Goal: Task Accomplishment & Management: Manage account settings

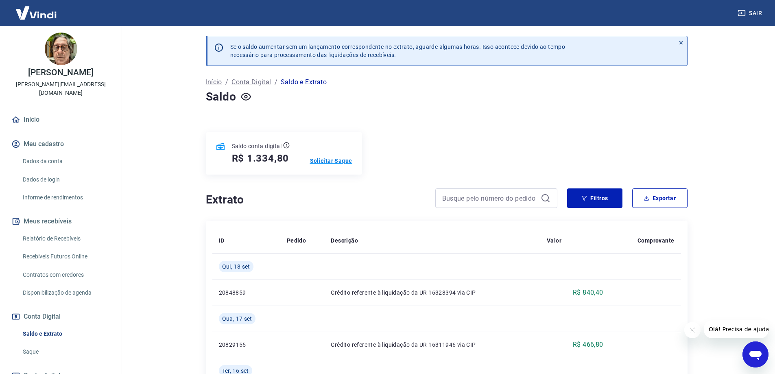
click at [335, 162] on p "Solicitar Saque" at bounding box center [331, 161] width 42 height 8
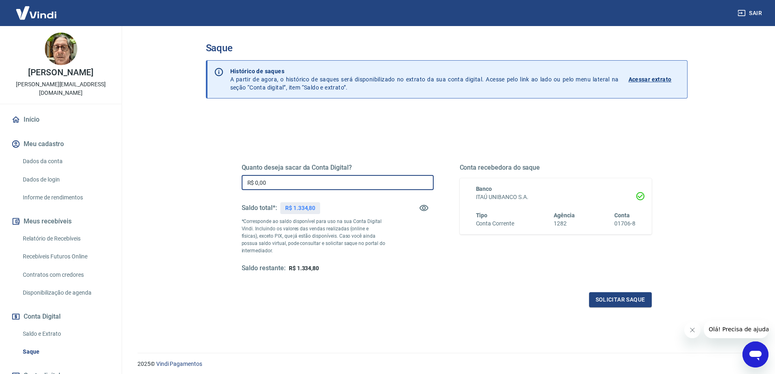
click at [324, 183] on input "R$ 0,00" at bounding box center [338, 182] width 192 height 15
type input "R$ 1.300,00"
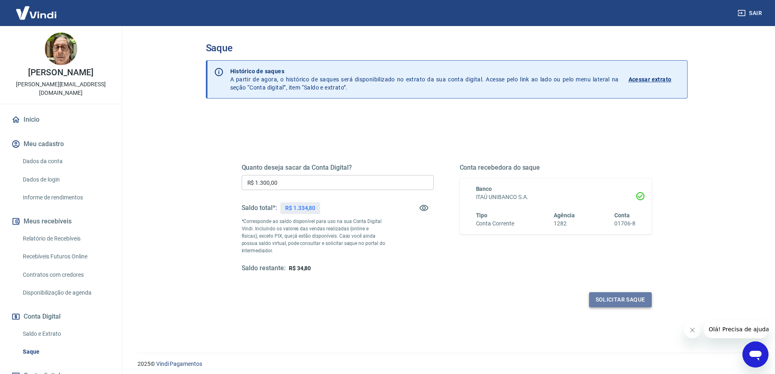
click at [605, 300] on button "Solicitar saque" at bounding box center [620, 299] width 63 height 15
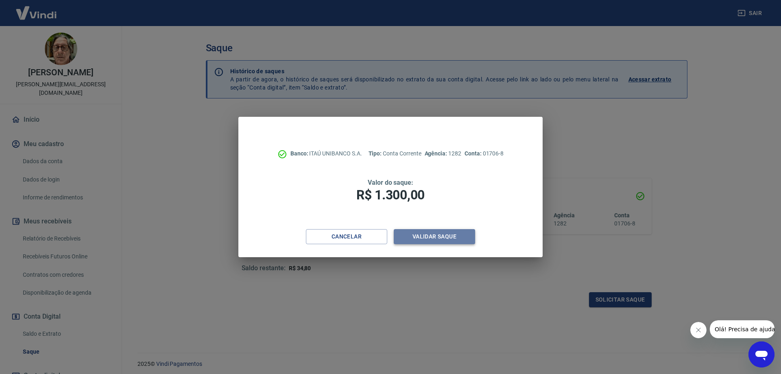
click at [427, 236] on button "Validar saque" at bounding box center [434, 236] width 81 height 15
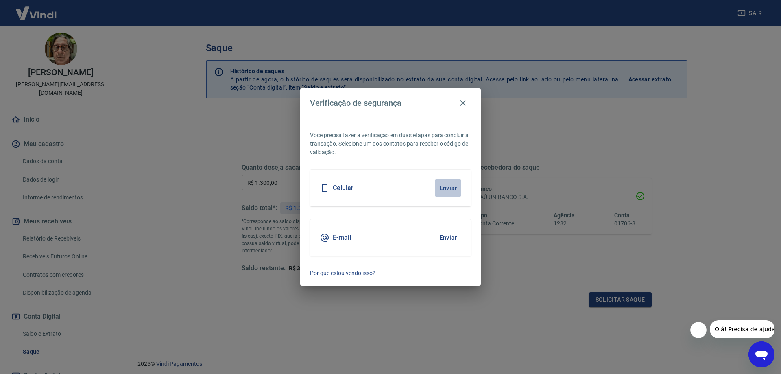
click at [446, 188] on button "Enviar" at bounding box center [448, 187] width 26 height 17
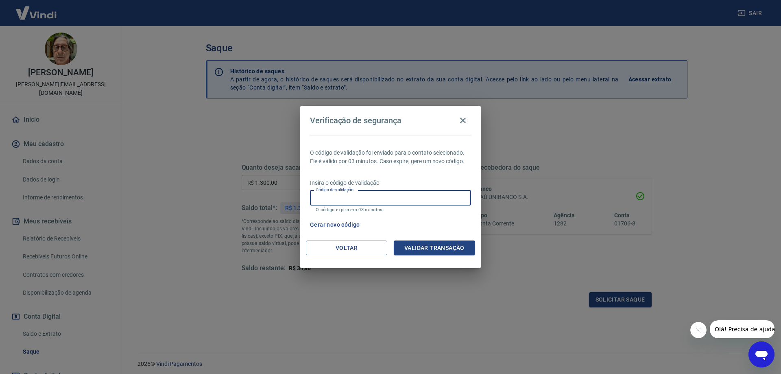
click at [428, 199] on input "Código de validação" at bounding box center [390, 197] width 161 height 15
click at [465, 117] on icon "button" at bounding box center [463, 121] width 10 height 10
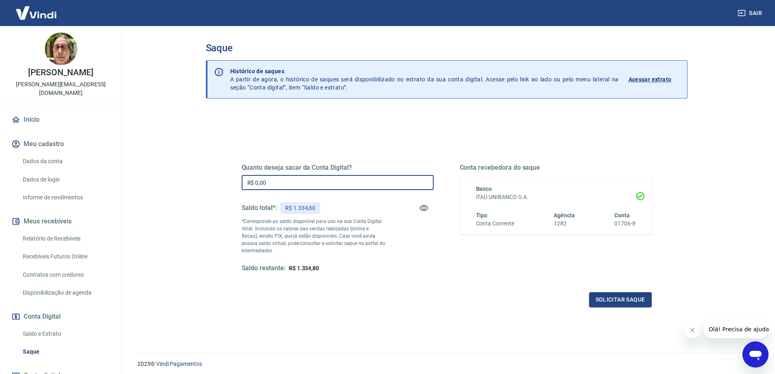
click at [307, 179] on input "R$ 0,00" at bounding box center [338, 182] width 192 height 15
type input "R$ 1.300,00"
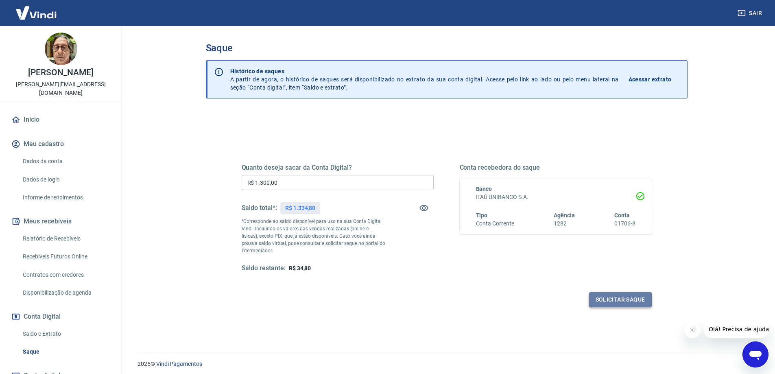
click at [624, 301] on button "Solicitar saque" at bounding box center [620, 299] width 63 height 15
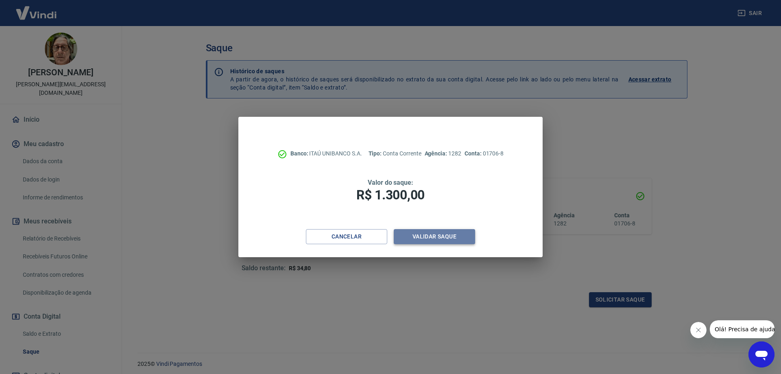
click at [446, 237] on button "Validar saque" at bounding box center [434, 236] width 81 height 15
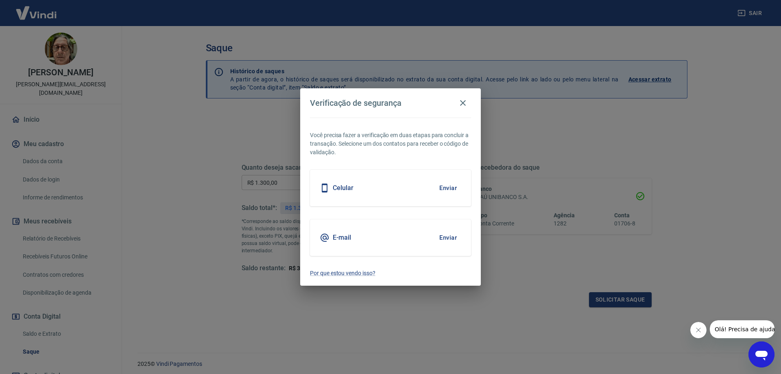
click at [446, 183] on button "Enviar" at bounding box center [448, 187] width 26 height 17
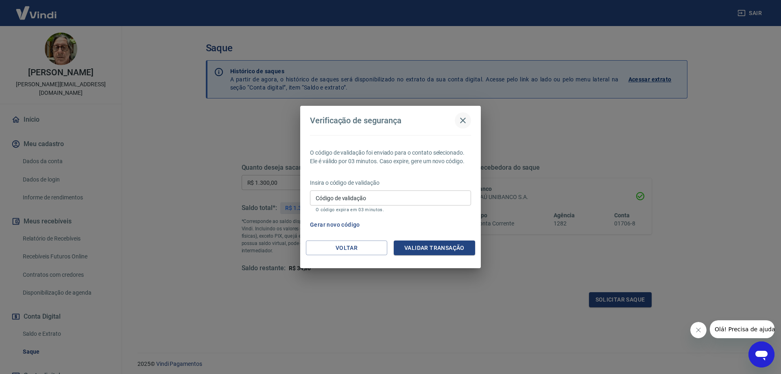
click at [461, 119] on icon "button" at bounding box center [463, 121] width 6 height 6
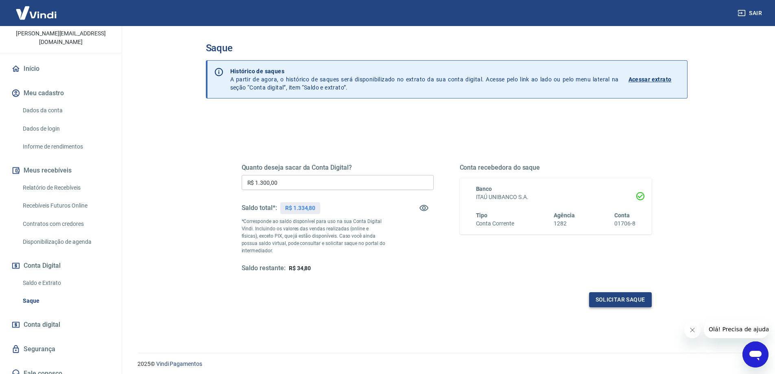
click at [601, 297] on button "Solicitar saque" at bounding box center [620, 299] width 63 height 15
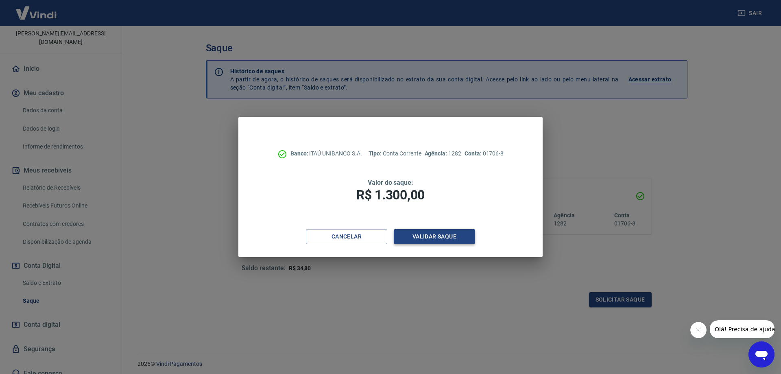
click at [435, 238] on button "Validar saque" at bounding box center [434, 236] width 81 height 15
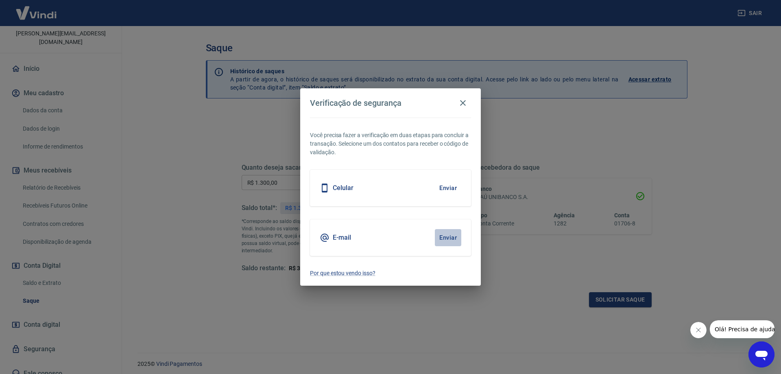
click at [444, 238] on button "Enviar" at bounding box center [448, 237] width 26 height 17
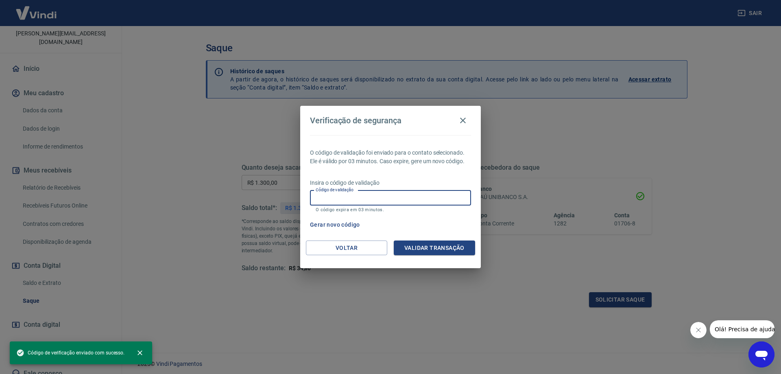
click at [347, 198] on input "Código de validação" at bounding box center [390, 197] width 161 height 15
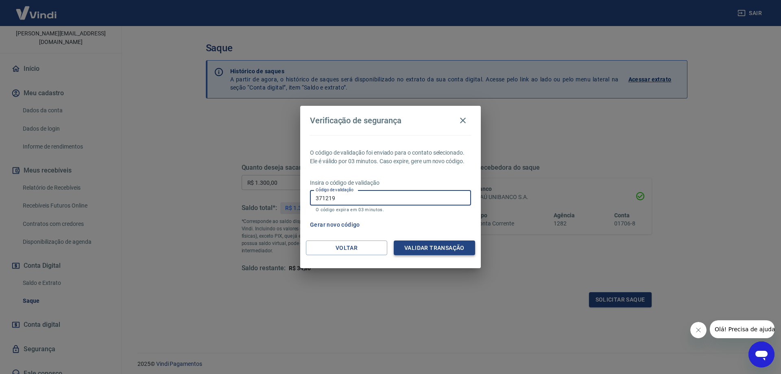
type input "371219"
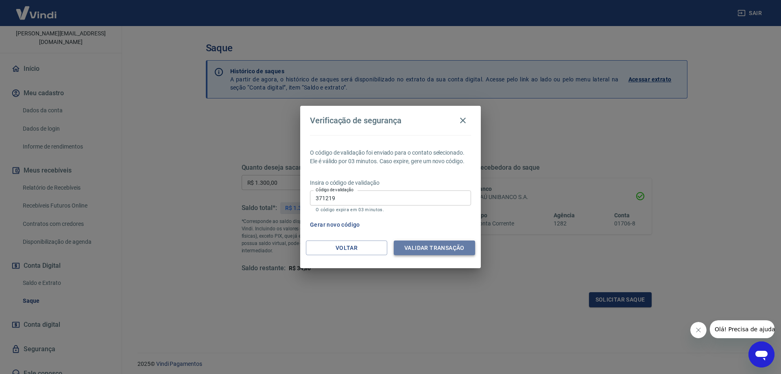
click at [419, 243] on button "Validar transação" at bounding box center [434, 247] width 81 height 15
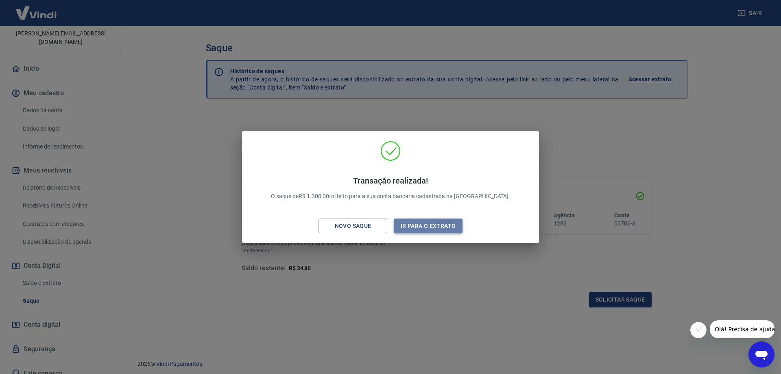
click at [413, 225] on button "Ir para o extrato" at bounding box center [428, 225] width 69 height 15
